Goal: Information Seeking & Learning: Find specific fact

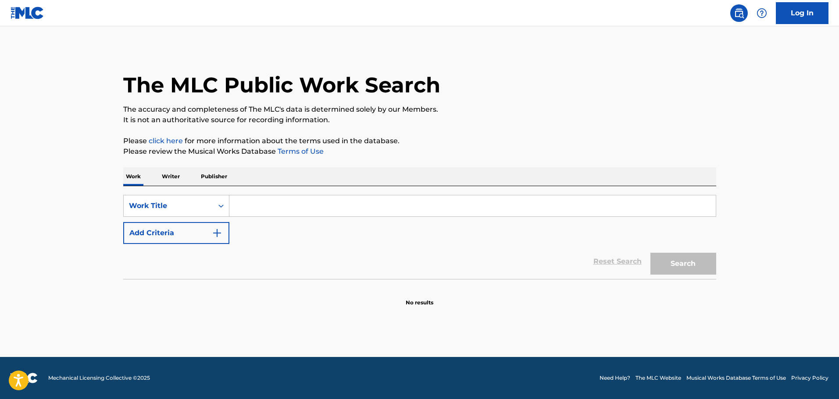
click at [249, 206] on input "Search Form" at bounding box center [472, 206] width 486 height 21
paste input "SUPERSTARS"
type input "SUPERSTARS"
click at [229, 217] on div "Search Form" at bounding box center [472, 217] width 486 height 0
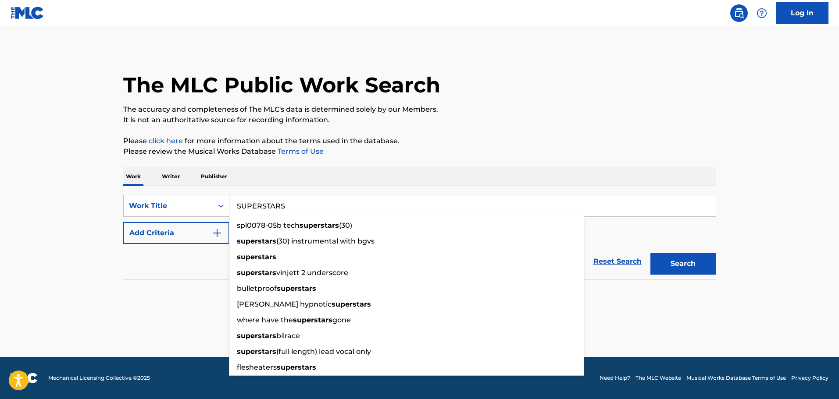
click at [196, 235] on button "Add Criteria" at bounding box center [176, 233] width 106 height 22
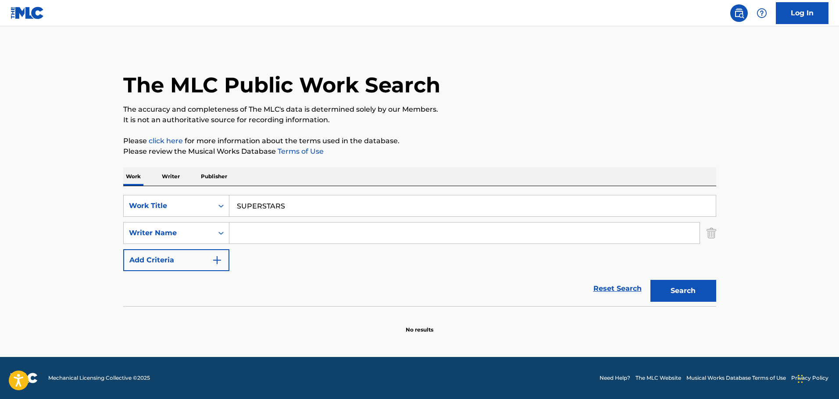
click at [257, 237] on input "Search Form" at bounding box center [464, 233] width 470 height 21
paste input "[PERSON_NAME]"
type input "[PERSON_NAME]"
click at [650, 280] on button "Search" at bounding box center [683, 291] width 66 height 22
